Goal: Find specific page/section: Find specific page/section

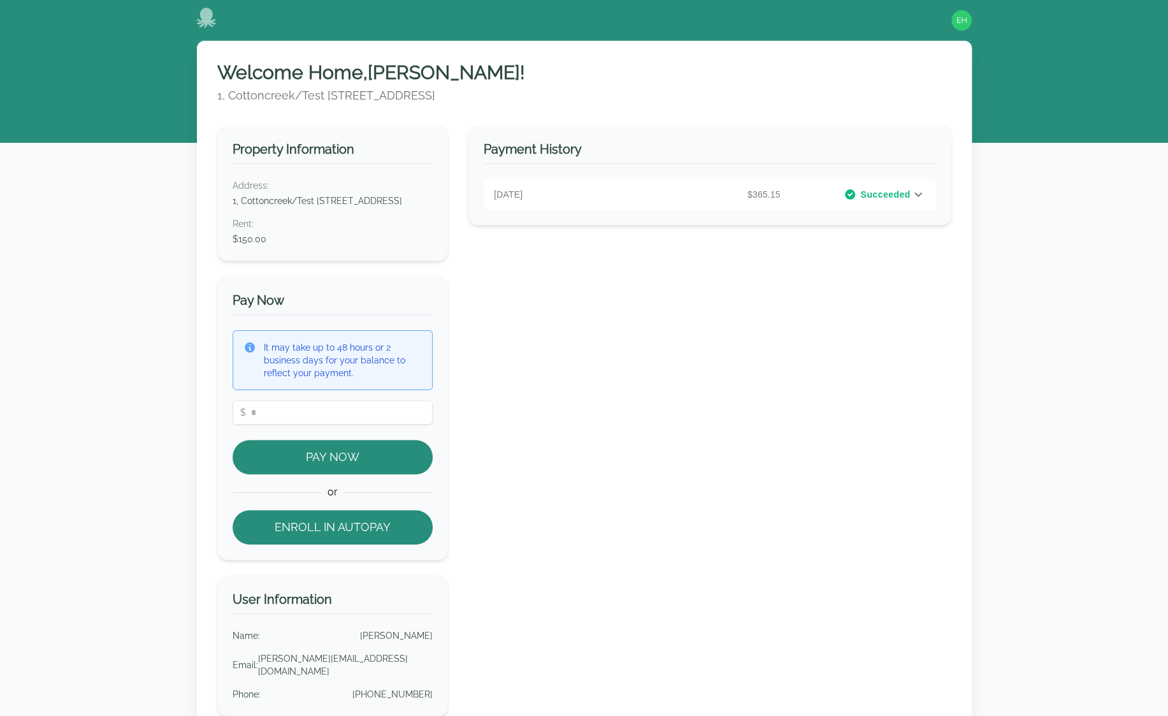
click at [147, 235] on div "Welcome Home, [PERSON_NAME] ! 1, Cottoncreek/Test [STREET_ADDRESS] Property Inf…" at bounding box center [584, 456] width 1168 height 831
click at [923, 194] on icon at bounding box center [918, 194] width 15 height 15
click at [103, 314] on div "Welcome Home, Emily ! 1, Cottoncreek/Test 417 Third Ave SW, Cullman, AL 35055 P…" at bounding box center [584, 456] width 1168 height 831
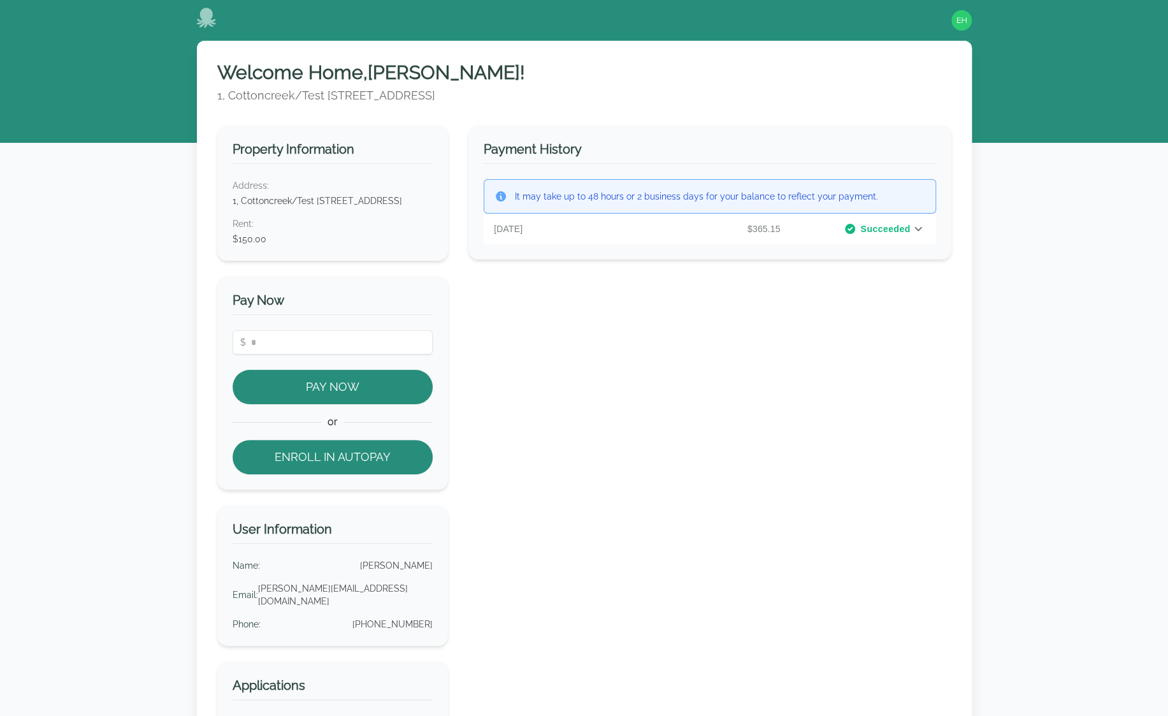
click at [1098, 249] on div "Welcome Home, Emily ! 1, Cottoncreek/Test 417 Third Ave SW, Cullman, AL 35055 P…" at bounding box center [584, 421] width 1168 height 761
click at [1137, 294] on div "Welcome Home, Emily ! 1, Cottoncreek/Test 417 Third Ave SW, Cullman, AL 35055 P…" at bounding box center [584, 421] width 1168 height 761
